Goal: Find specific page/section: Find specific page/section

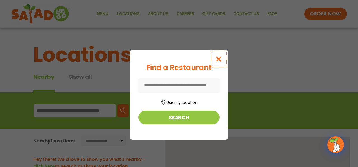
click at [220, 56] on icon "Close modal" at bounding box center [218, 59] width 7 height 6
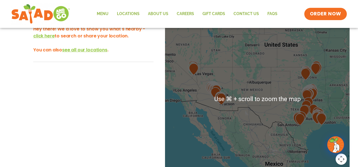
scroll to position [123, 0]
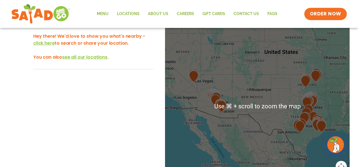
click at [149, 62] on div "Hey there! We'd love to show you what's nearby - click here to search or share …" at bounding box center [93, 51] width 120 height 37
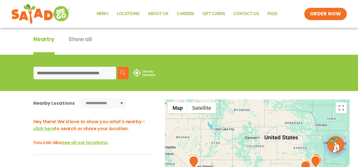
scroll to position [41, 0]
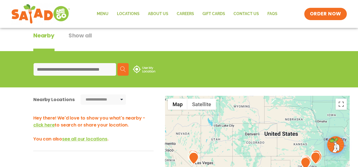
click at [49, 125] on span "click here" at bounding box center [43, 125] width 21 height 6
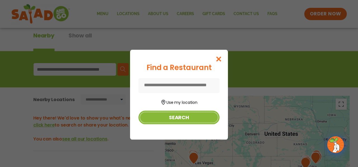
click at [182, 114] on button "Search" at bounding box center [179, 118] width 81 height 14
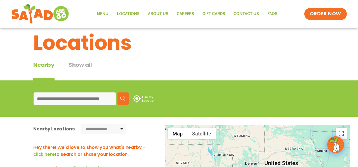
scroll to position [0, 0]
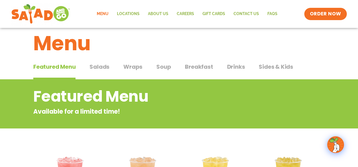
scroll to position [10, 0]
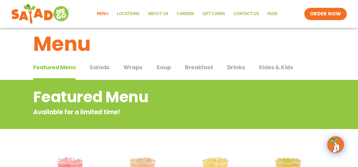
click at [165, 68] on span "Soup" at bounding box center [163, 67] width 15 height 8
